Goal: Task Accomplishment & Management: Manage account settings

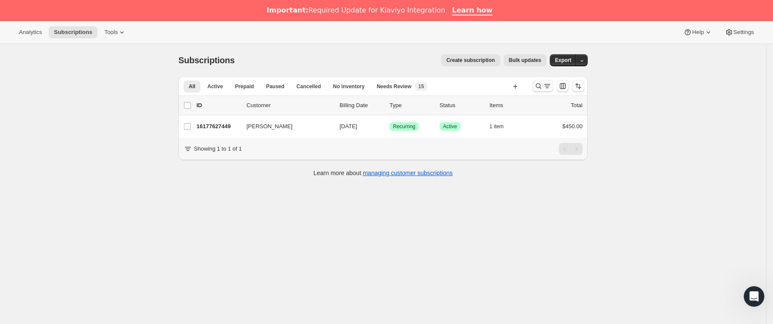
click at [543, 90] on icon "Buscar y filtrar resultados" at bounding box center [538, 86] width 9 height 9
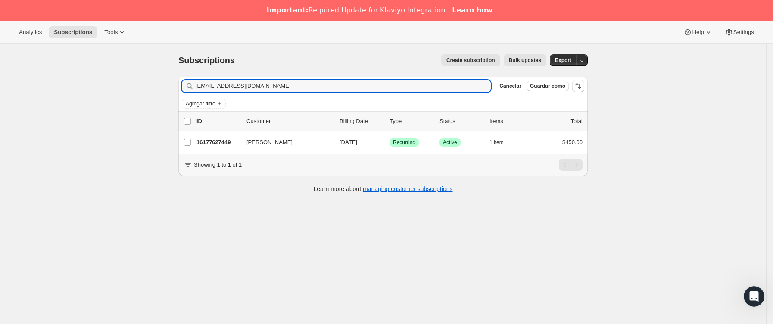
drag, startPoint x: 306, startPoint y: 86, endPoint x: 64, endPoint y: 105, distance: 243.4
click at [65, 105] on div "Subscriptions. Esta página está lista Subscriptions Create subscription Bulk up…" at bounding box center [383, 206] width 766 height 324
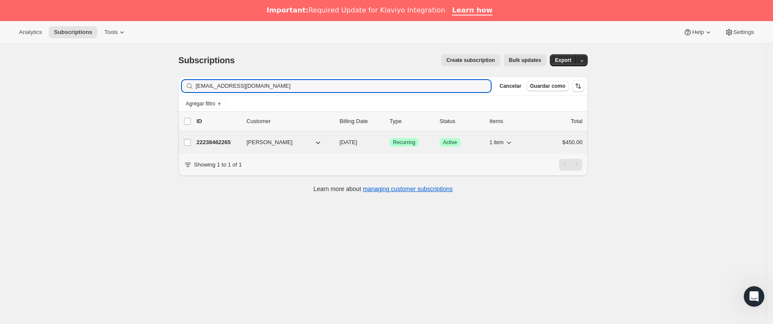
type input "[EMAIL_ADDRESS][DOMAIN_NAME]"
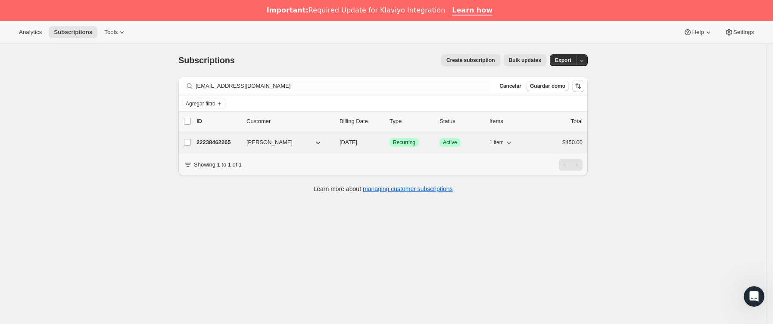
click at [232, 144] on p "22238462265" at bounding box center [218, 142] width 43 height 9
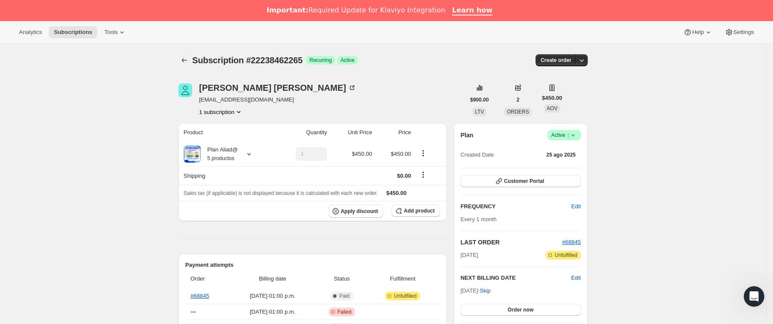
click at [577, 136] on icon at bounding box center [573, 135] width 9 height 9
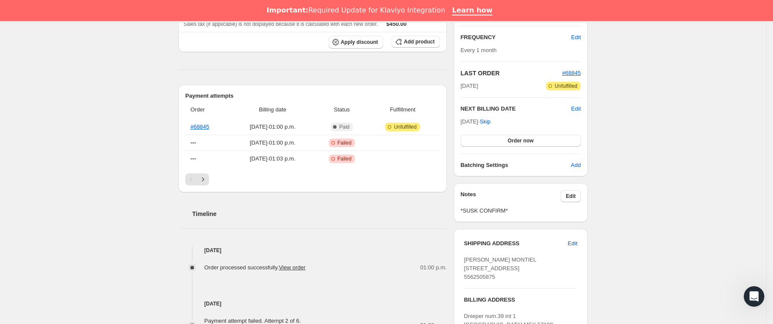
scroll to position [35, 0]
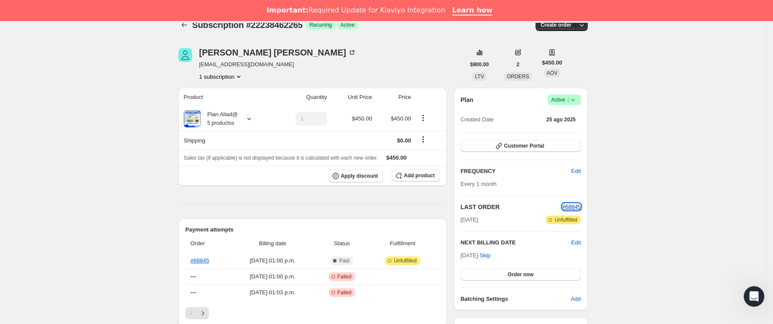
click at [573, 204] on span "#68845" at bounding box center [571, 207] width 19 height 6
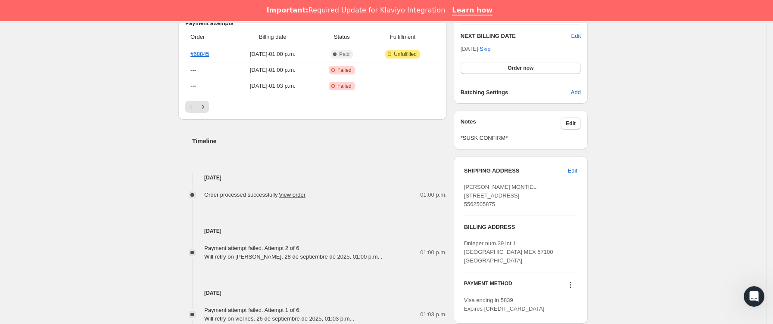
scroll to position [294, 0]
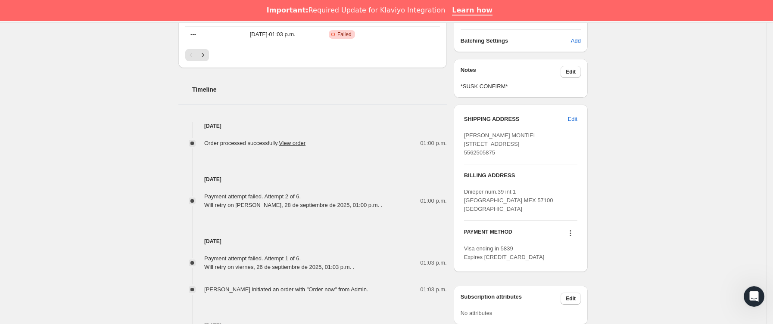
click at [537, 156] on span "[PERSON_NAME] MONTIEL [STREET_ADDRESS] 5562505875" at bounding box center [500, 144] width 72 height 24
copy span "57100"
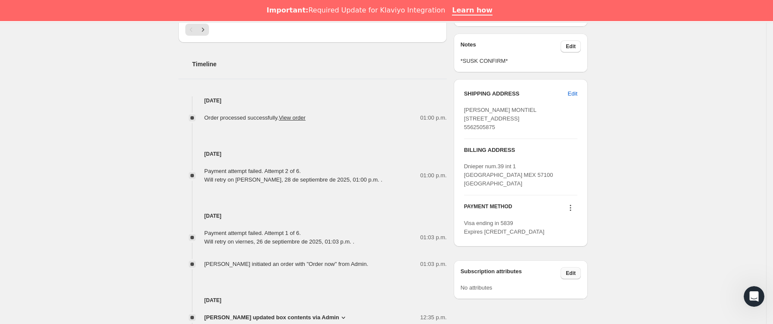
scroll to position [423, 0]
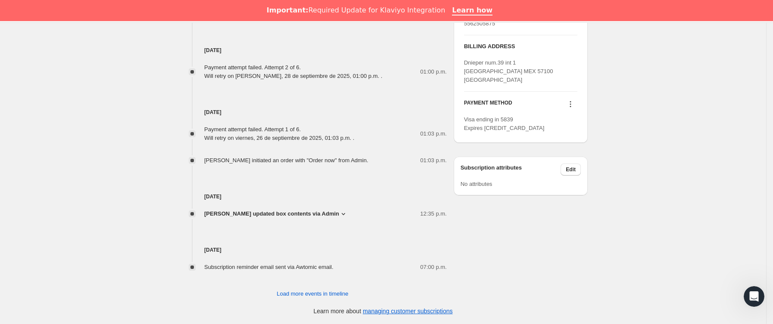
click at [573, 109] on icon at bounding box center [570, 104] width 9 height 9
click at [576, 149] on span "Send link to update card" at bounding box center [573, 147] width 60 height 6
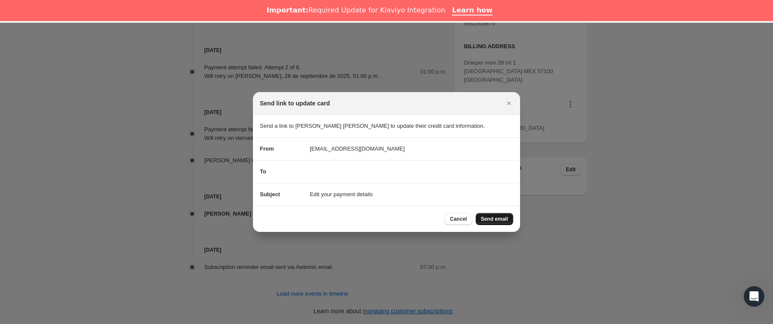
click at [502, 215] on button "Send email" at bounding box center [494, 219] width 37 height 12
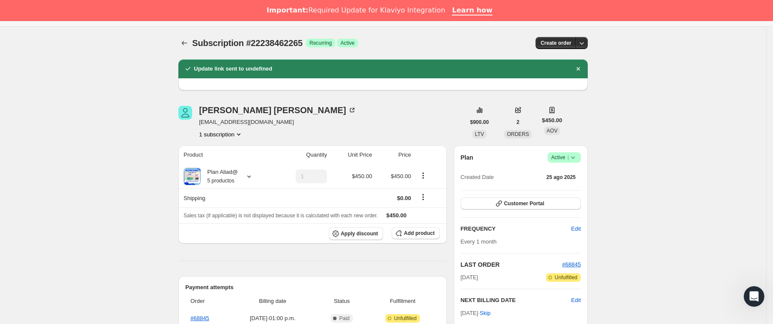
scroll to position [0, 0]
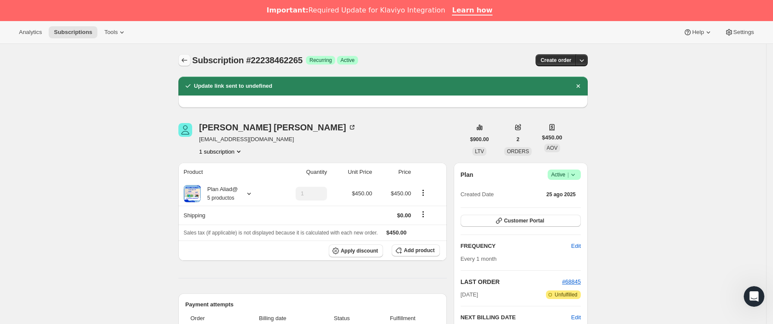
click at [185, 59] on icon "Subscriptions" at bounding box center [184, 60] width 9 height 9
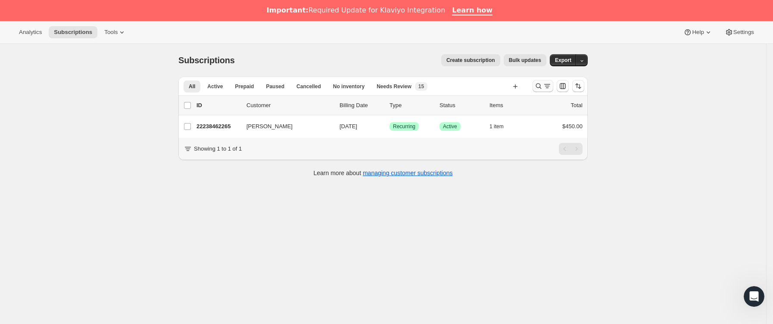
click at [552, 83] on icon "Buscar y filtrar resultados" at bounding box center [547, 86] width 9 height 9
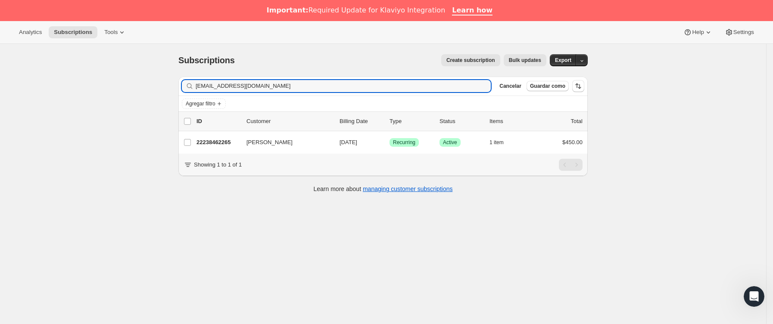
drag, startPoint x: 288, startPoint y: 90, endPoint x: 23, endPoint y: 132, distance: 268.4
click at [23, 132] on div "Subscriptions. Esta página está lista Subscriptions Create subscription Bulk up…" at bounding box center [383, 206] width 766 height 324
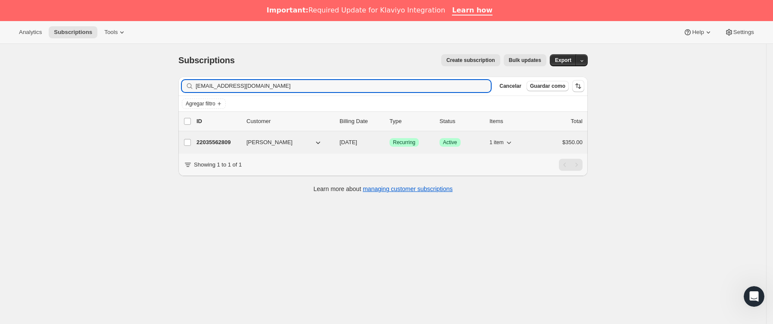
type input "[EMAIL_ADDRESS][DOMAIN_NAME]"
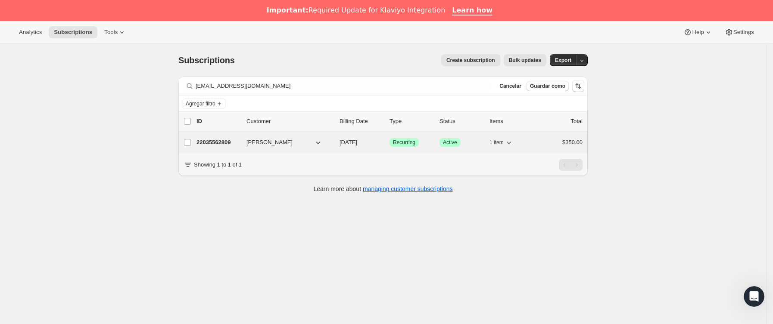
click at [240, 142] on p "22035562809" at bounding box center [218, 142] width 43 height 9
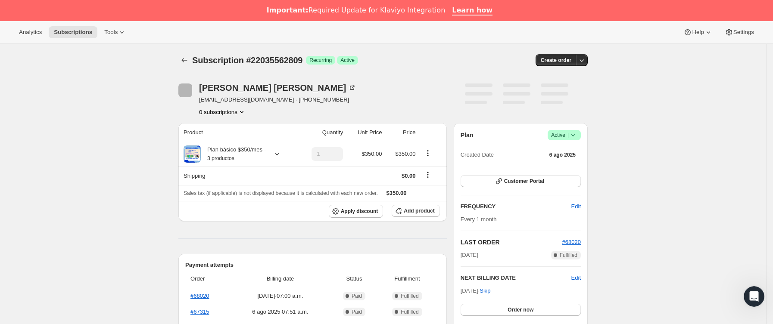
click at [576, 135] on icon at bounding box center [573, 135] width 9 height 9
click at [569, 164] on span "Cancel subscription" at bounding box center [568, 167] width 49 height 6
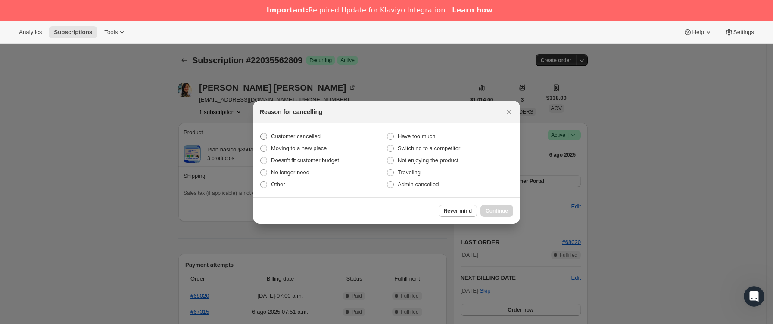
click at [270, 131] on label "Customer cancelled" at bounding box center [323, 137] width 127 height 12
click at [261, 133] on input "Customer cancelled" at bounding box center [260, 133] width 0 height 0
radio input "true"
click at [494, 208] on span "Continue" at bounding box center [497, 211] width 22 height 7
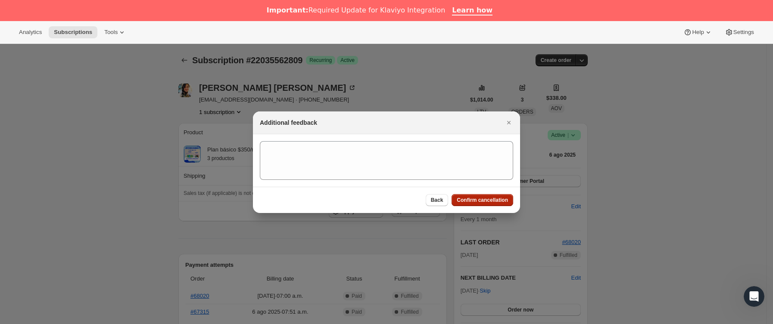
click at [489, 202] on span "Confirm cancellation" at bounding box center [482, 200] width 51 height 7
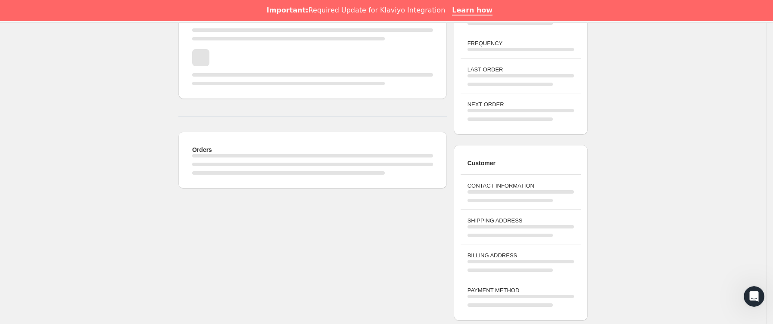
scroll to position [259, 0]
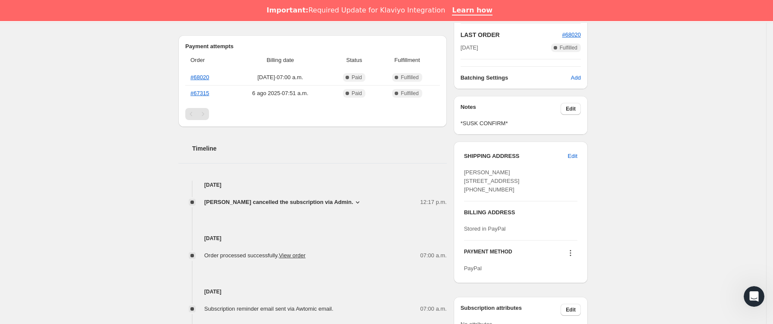
click at [498, 193] on span "[PERSON_NAME] [STREET_ADDRESS] [PHONE_NUMBER]" at bounding box center [492, 181] width 56 height 24
copy span "10400"
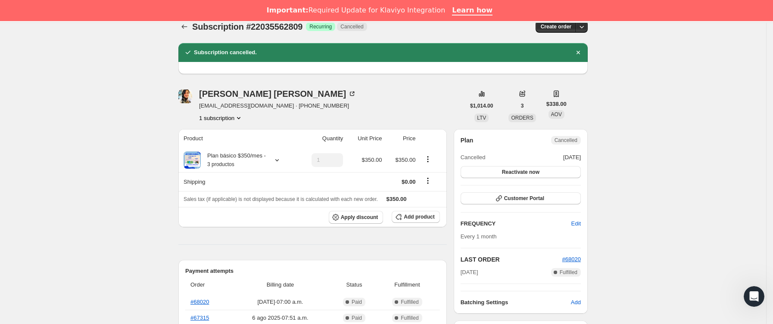
scroll to position [0, 0]
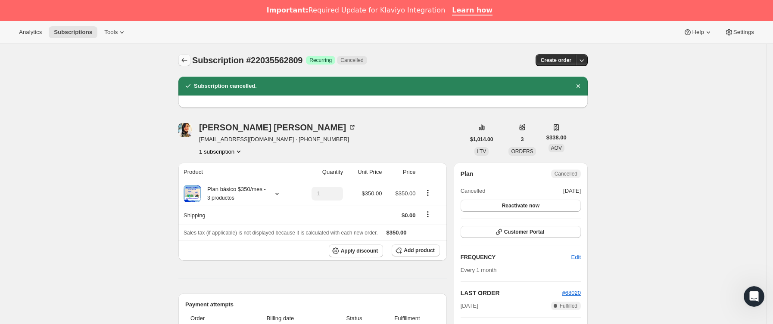
click at [185, 55] on button "Subscriptions" at bounding box center [184, 60] width 12 height 12
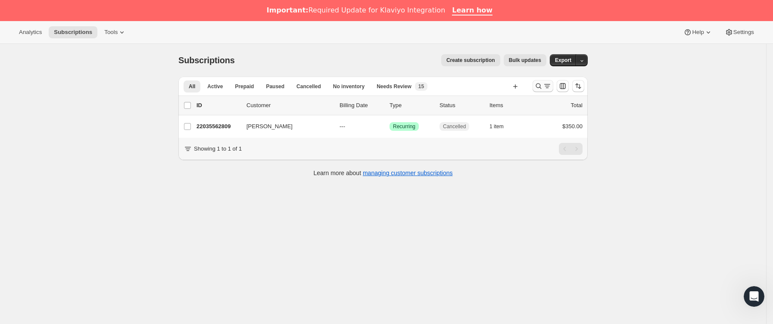
click at [547, 87] on icon "Buscar y filtrar resultados" at bounding box center [547, 86] width 9 height 9
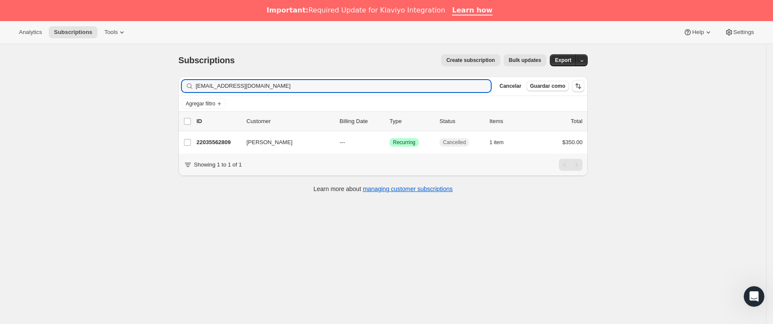
drag, startPoint x: 306, startPoint y: 90, endPoint x: 128, endPoint y: 105, distance: 178.5
click at [44, 100] on div "Subscriptions. Esta página está lista Subscriptions Create subscription Bulk up…" at bounding box center [383, 206] width 766 height 324
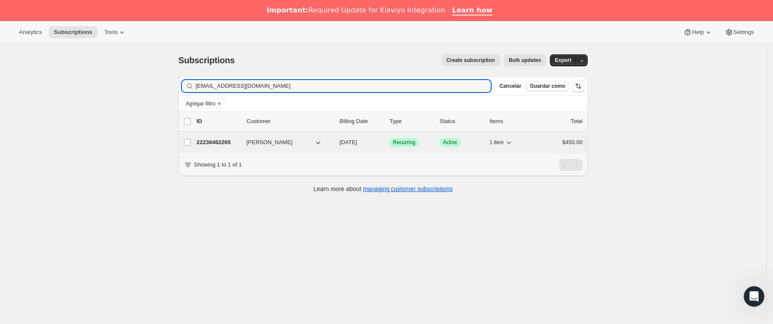
type input "[EMAIL_ADDRESS][DOMAIN_NAME]"
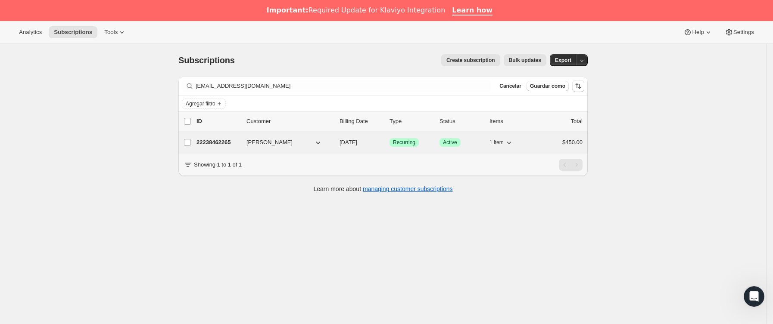
click at [222, 147] on p "22238462265" at bounding box center [218, 142] width 43 height 9
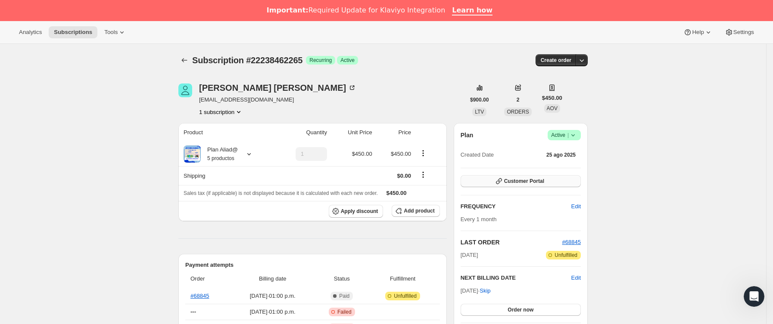
click at [527, 184] on span "Customer Portal" at bounding box center [524, 181] width 40 height 7
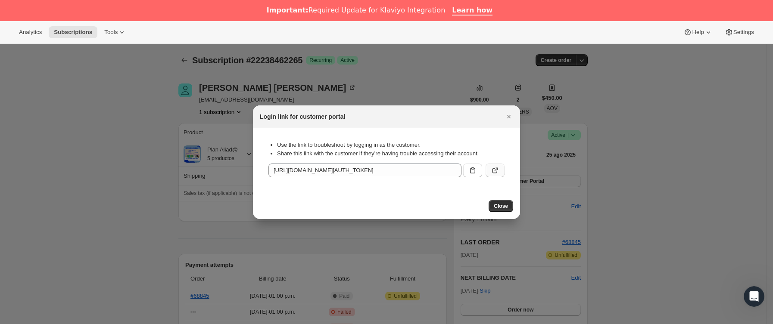
click at [489, 167] on button ":rgd:" at bounding box center [495, 171] width 19 height 14
click at [474, 168] on icon ":rgd:" at bounding box center [472, 170] width 9 height 9
click at [509, 119] on icon "Cerrar" at bounding box center [509, 116] width 9 height 9
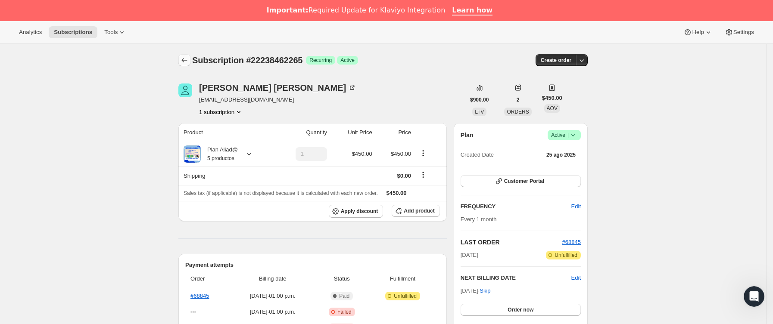
click at [187, 60] on icon "Subscriptions" at bounding box center [184, 60] width 9 height 9
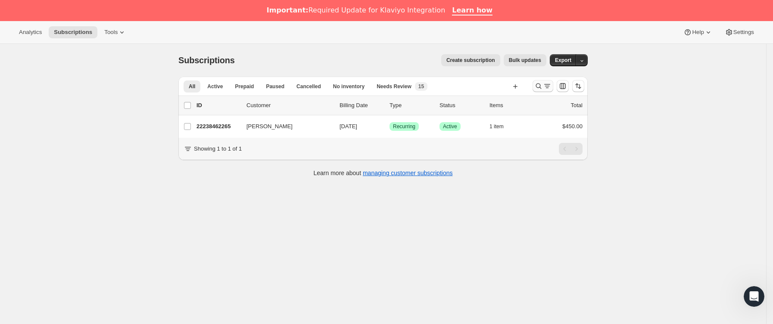
click at [538, 87] on icon "Buscar y filtrar resultados" at bounding box center [538, 86] width 9 height 9
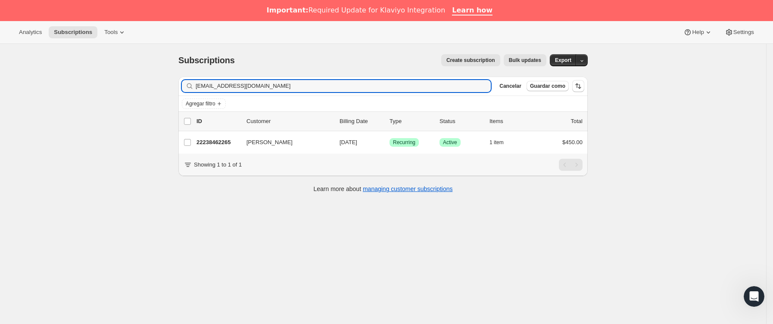
drag, startPoint x: 215, startPoint y: 90, endPoint x: 330, endPoint y: 34, distance: 128.0
click at [6, 90] on div "Subscriptions. Esta página está lista Subscriptions Create subscription Bulk up…" at bounding box center [383, 206] width 766 height 324
type input "[EMAIL_ADDRESS][DOMAIN_NAME]"
drag, startPoint x: 282, startPoint y: 80, endPoint x: 45, endPoint y: 100, distance: 237.4
click at [46, 100] on div "Subscriptions. Esta página está lista Subscriptions Create subscription Bulk up…" at bounding box center [383, 206] width 766 height 324
